Goal: Information Seeking & Learning: Learn about a topic

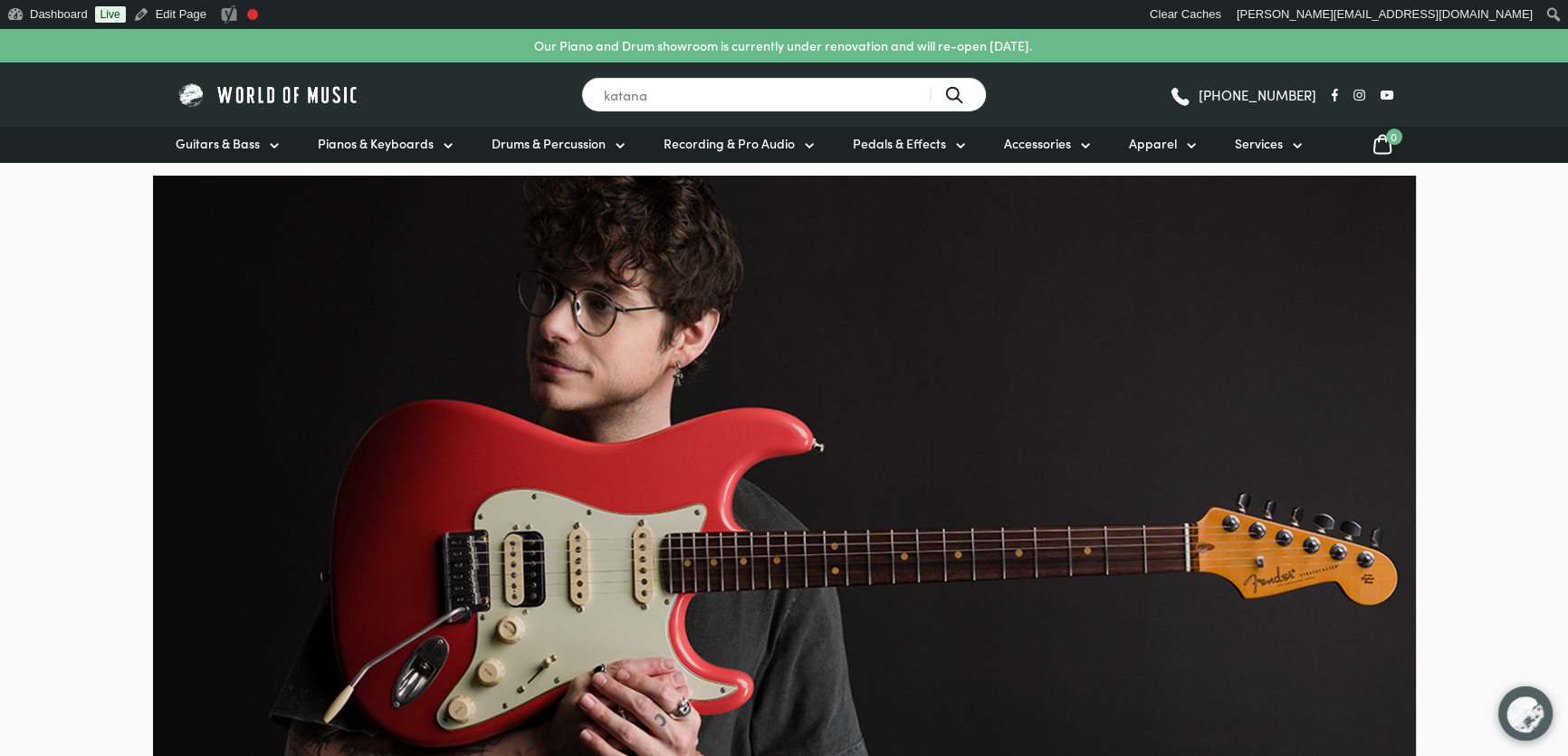
type input "katana"
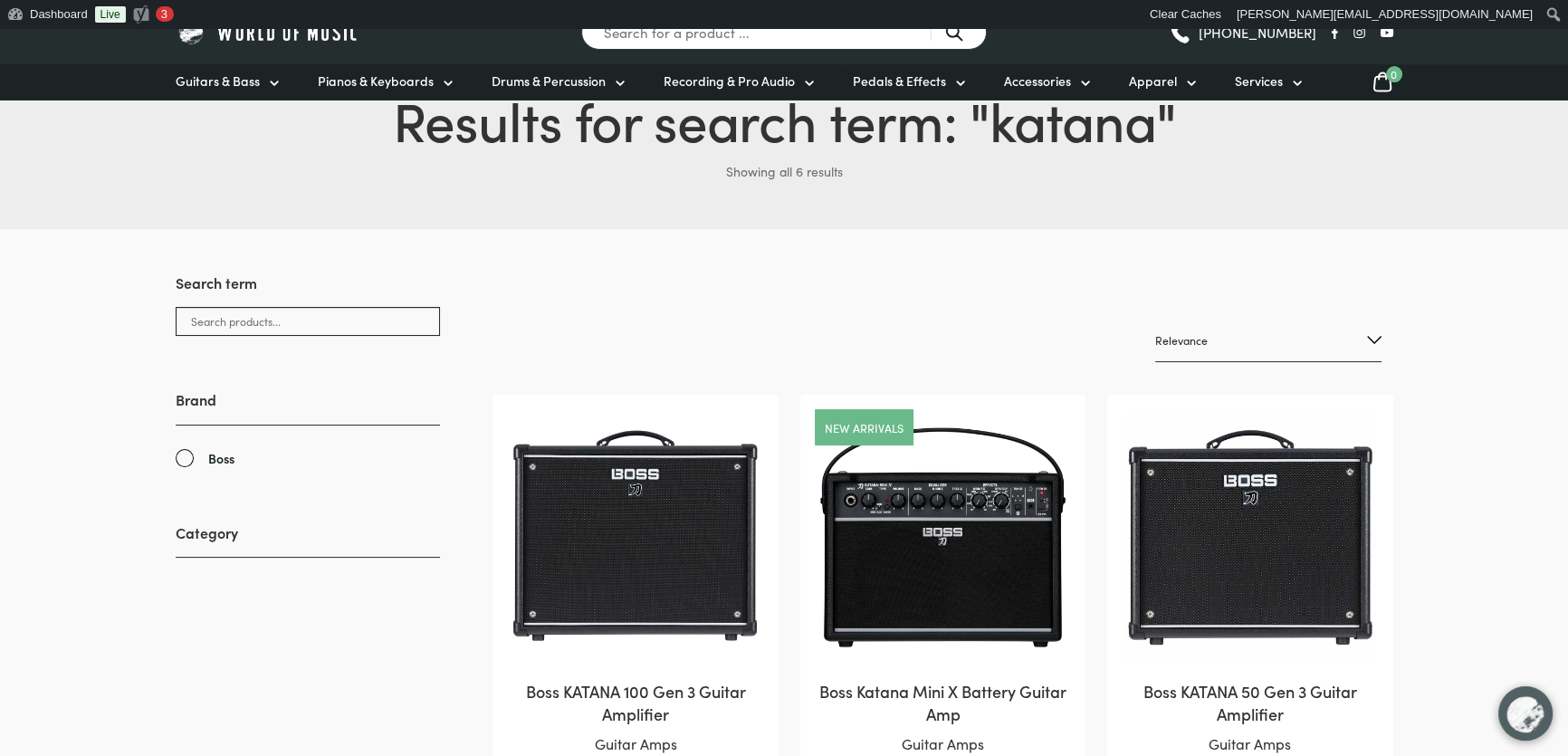
scroll to position [164, 0]
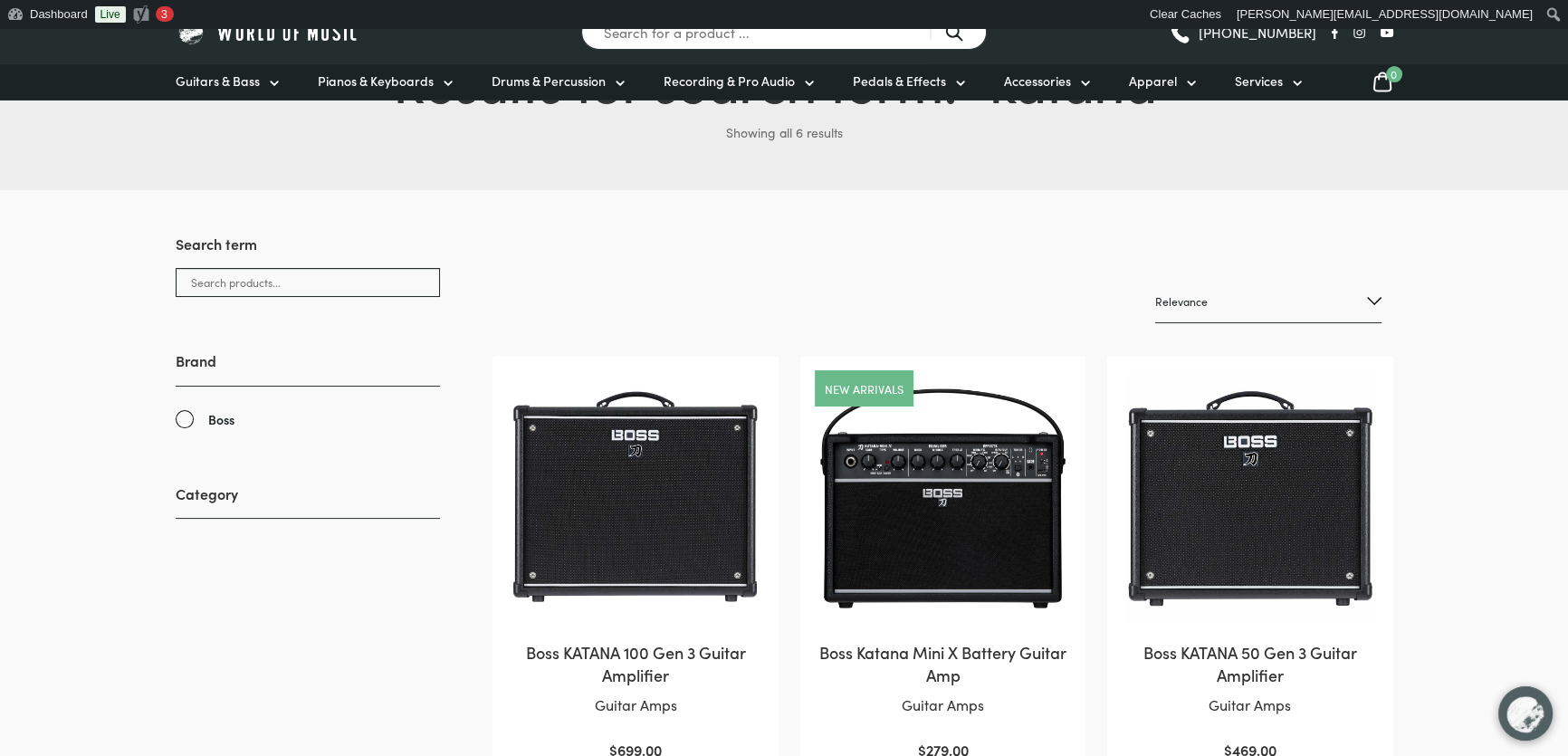
click at [636, 466] on img at bounding box center [635, 498] width 249 height 249
click at [294, 36] on img at bounding box center [268, 32] width 186 height 28
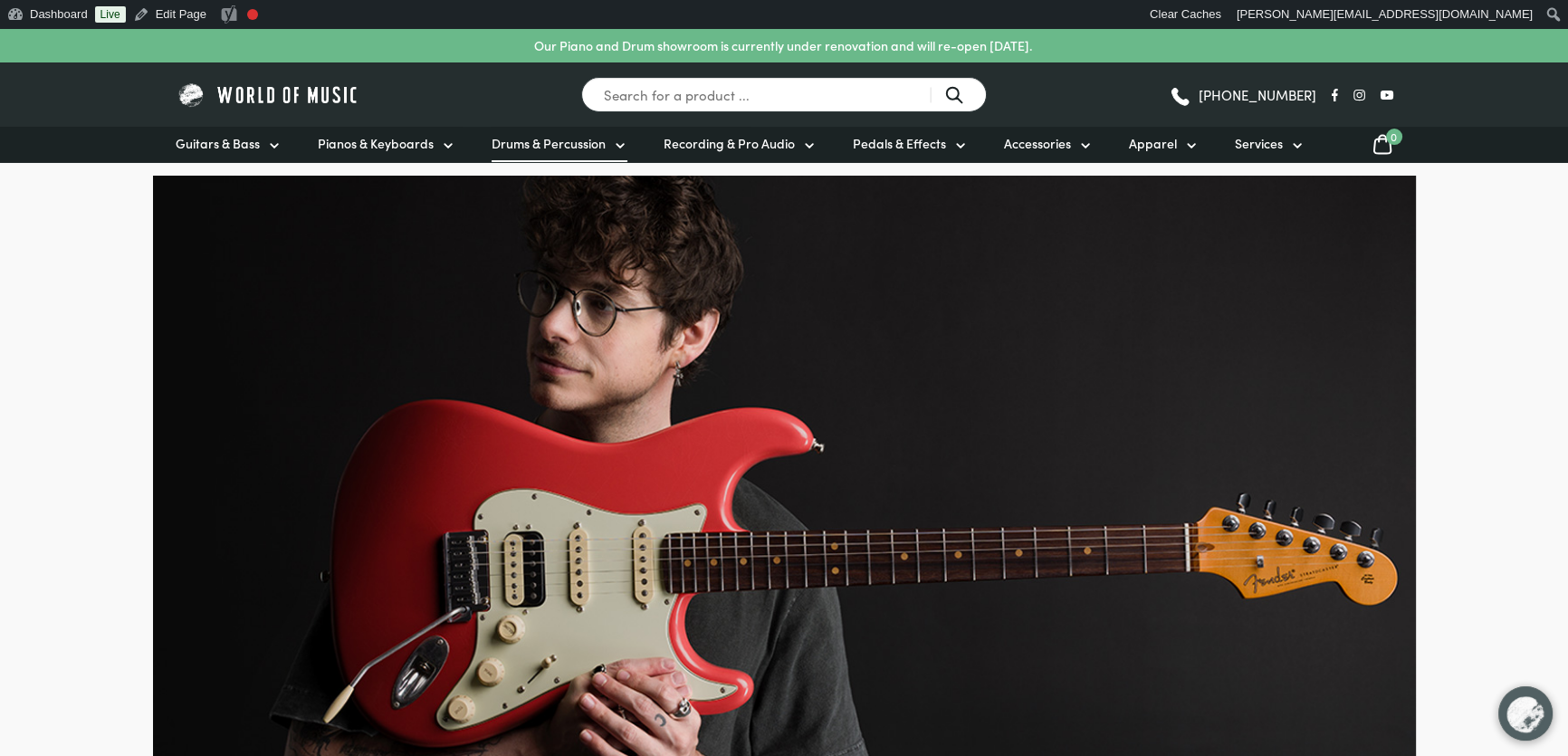
click at [512, 140] on span "Drums & Percussion" at bounding box center [548, 143] width 114 height 19
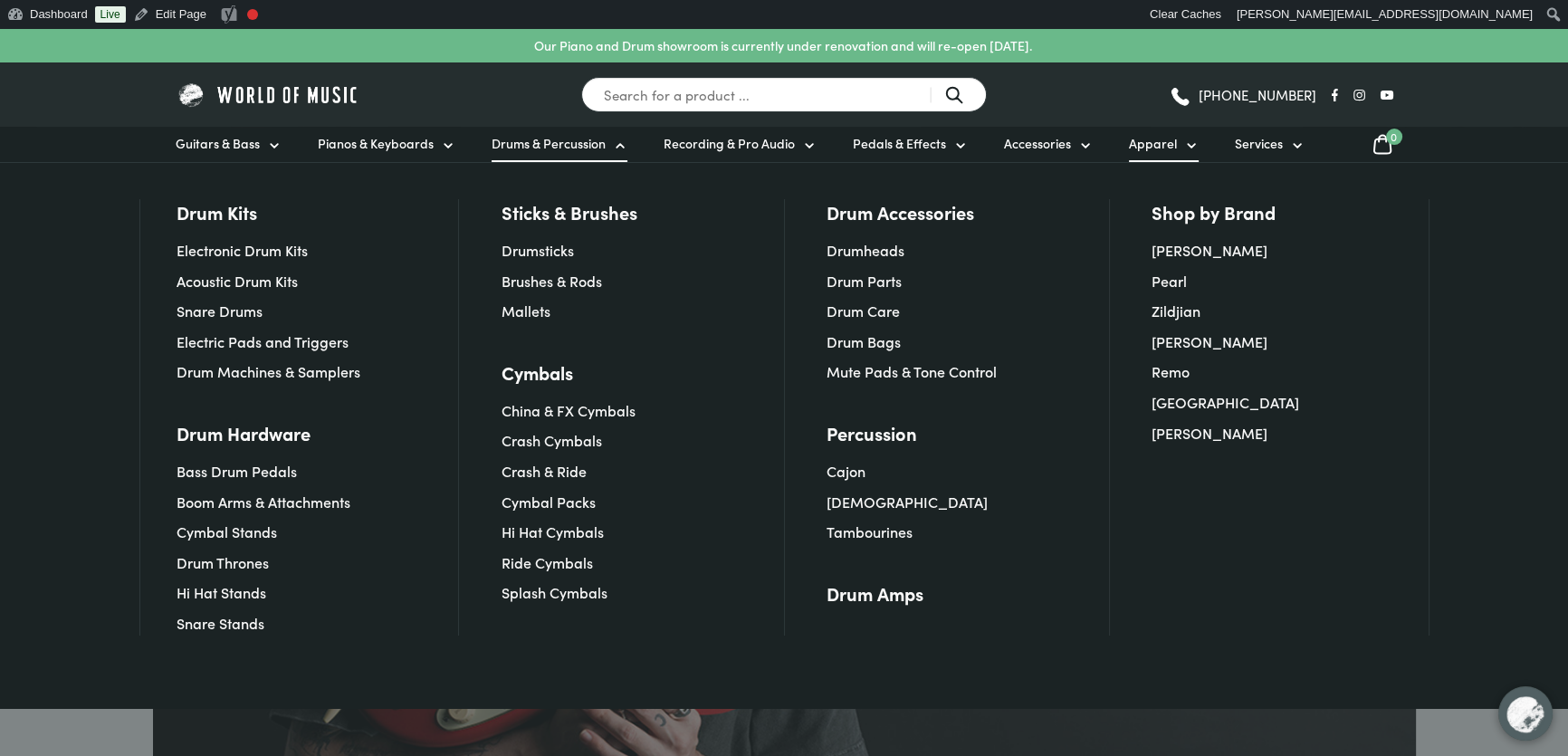
click at [1132, 140] on span "Apparel" at bounding box center [1153, 143] width 48 height 19
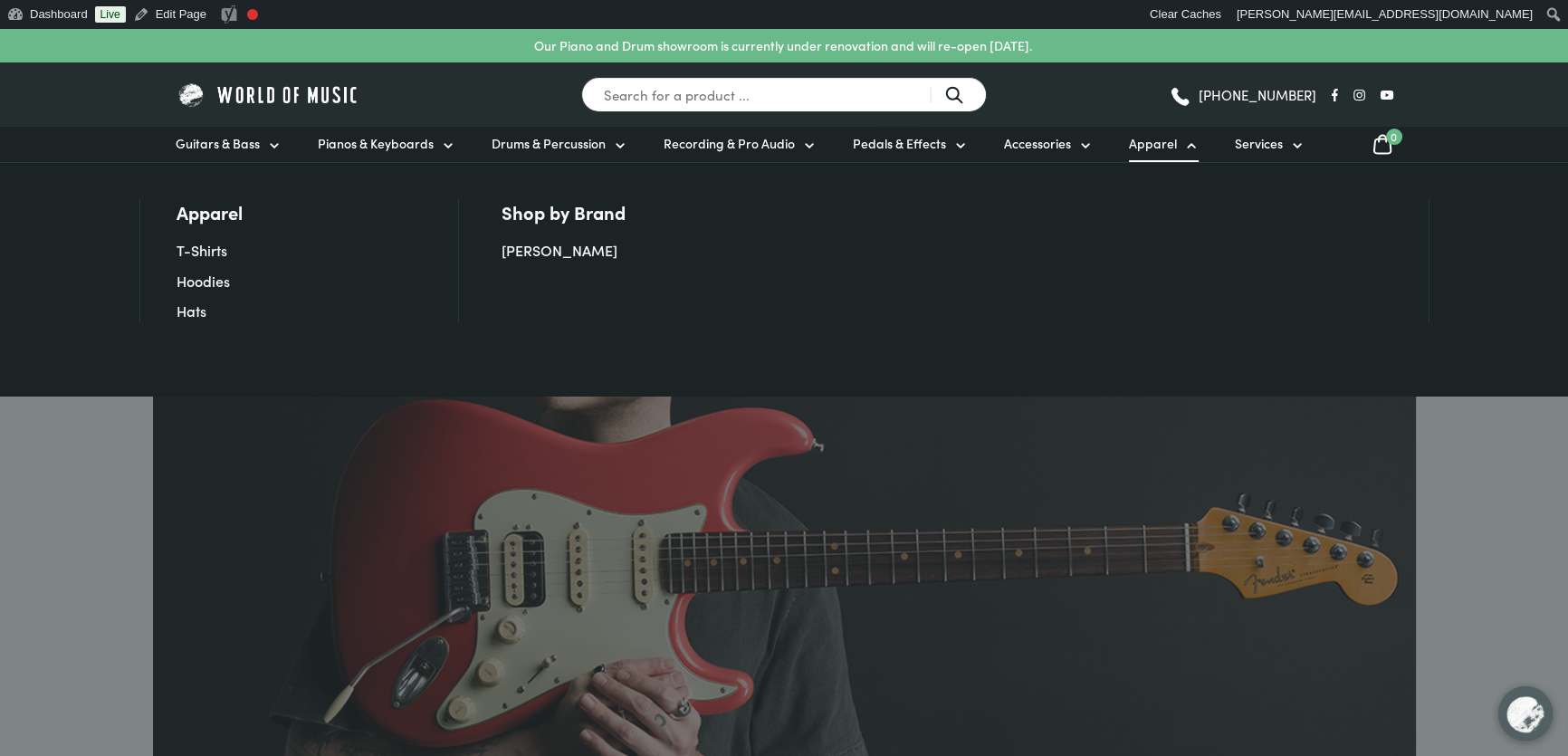
click at [225, 90] on img at bounding box center [268, 94] width 186 height 28
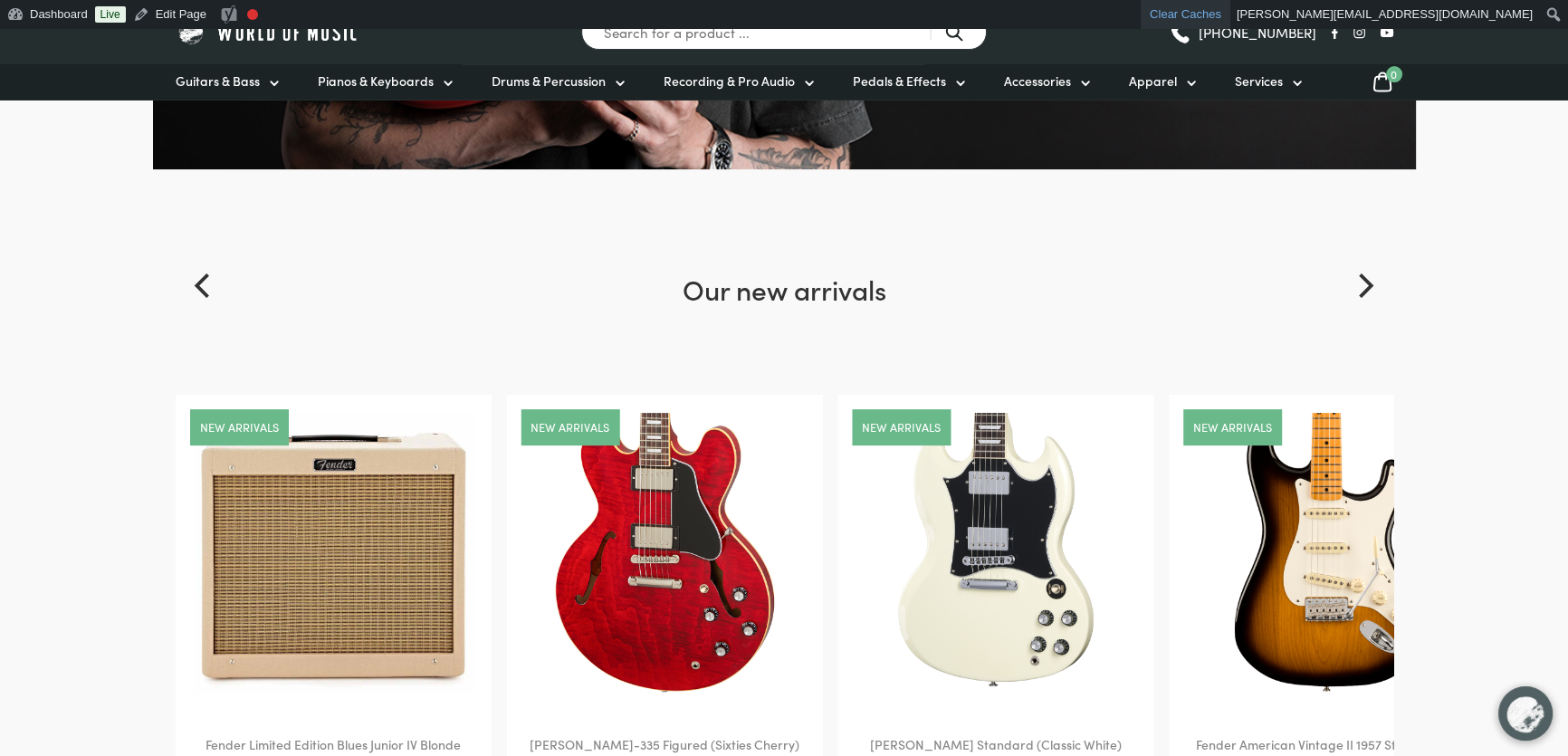
scroll to position [575, 0]
